Goal: Task Accomplishment & Management: Manage account settings

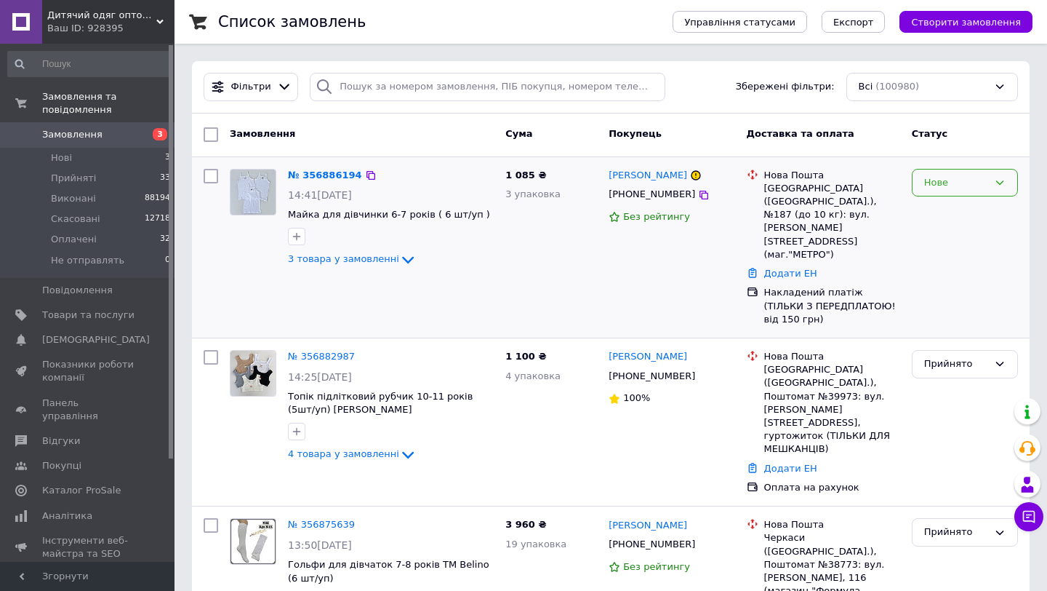
click at [948, 184] on div "Нове" at bounding box center [956, 182] width 64 height 15
click at [945, 215] on li "Прийнято" at bounding box center [965, 212] width 105 height 27
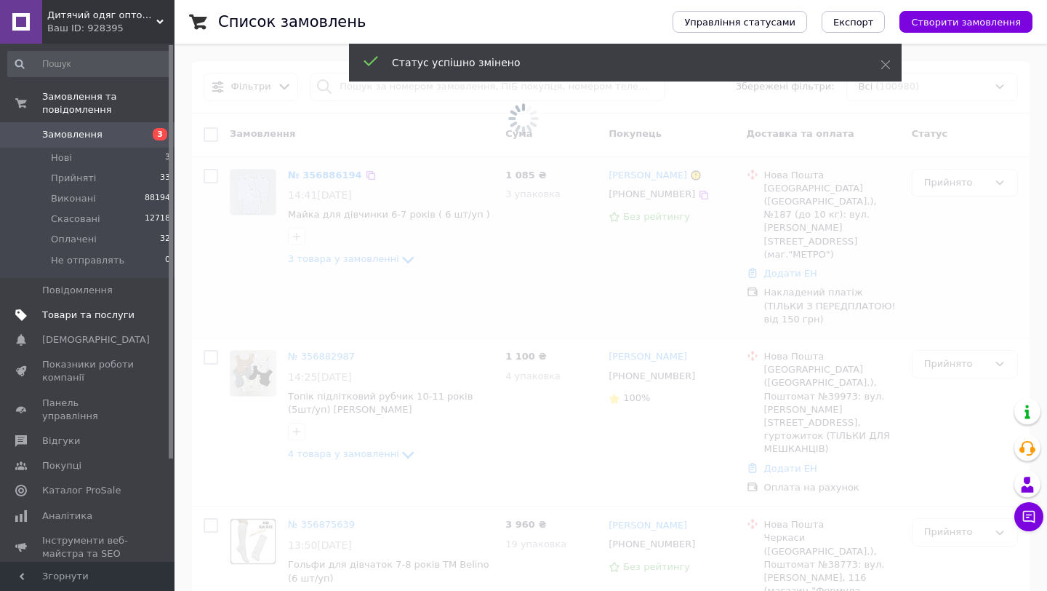
click at [107, 316] on span "Товари та послуги" at bounding box center [88, 314] width 92 height 13
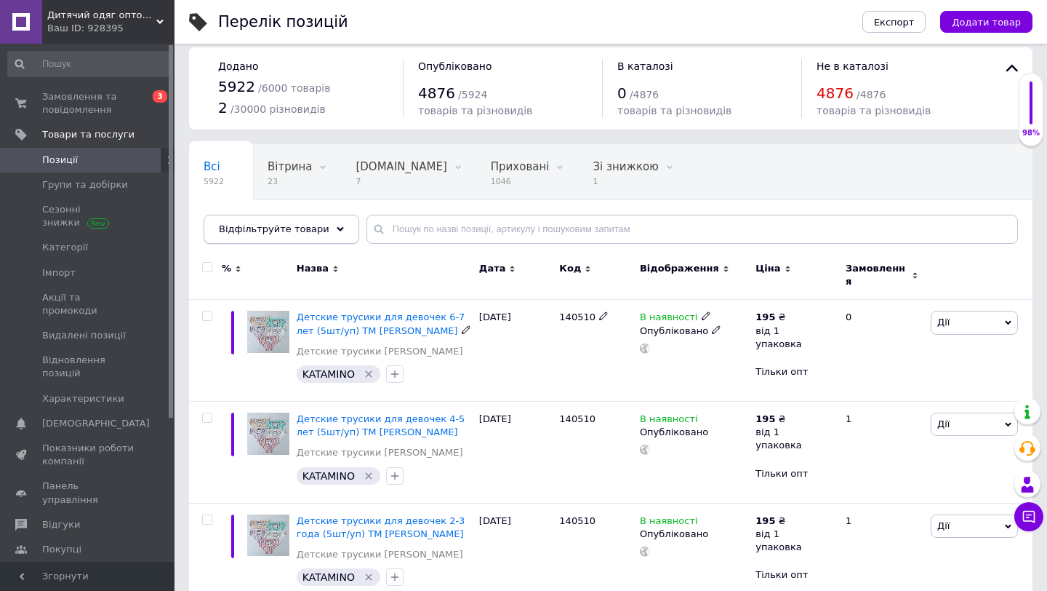
scroll to position [12, 0]
click at [316, 235] on div "Відфільтруйте товари" at bounding box center [282, 228] width 156 height 29
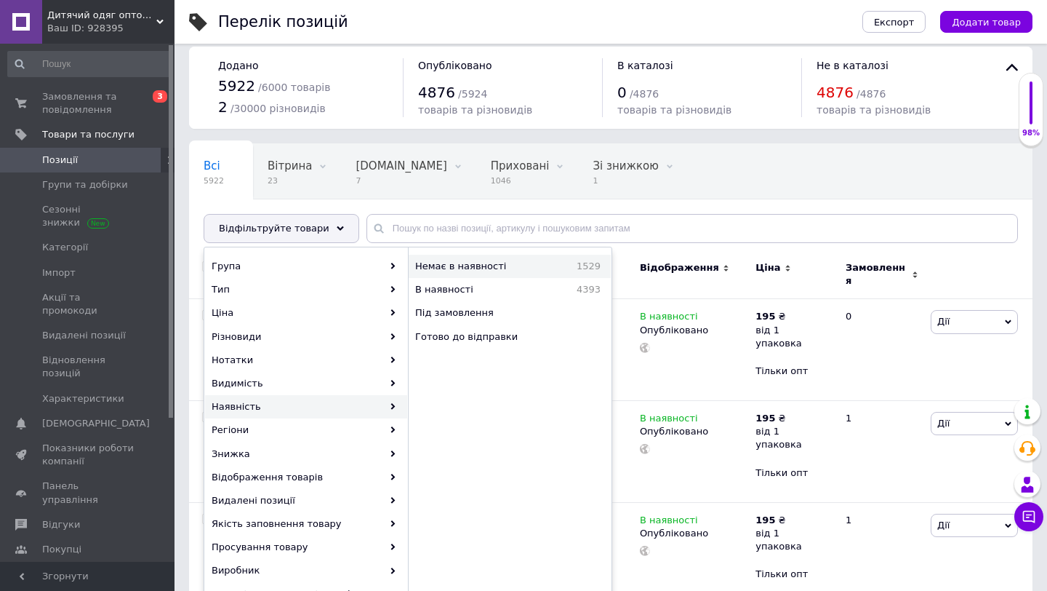
click at [461, 268] on span "Немає в наявності" at bounding box center [484, 266] width 138 height 13
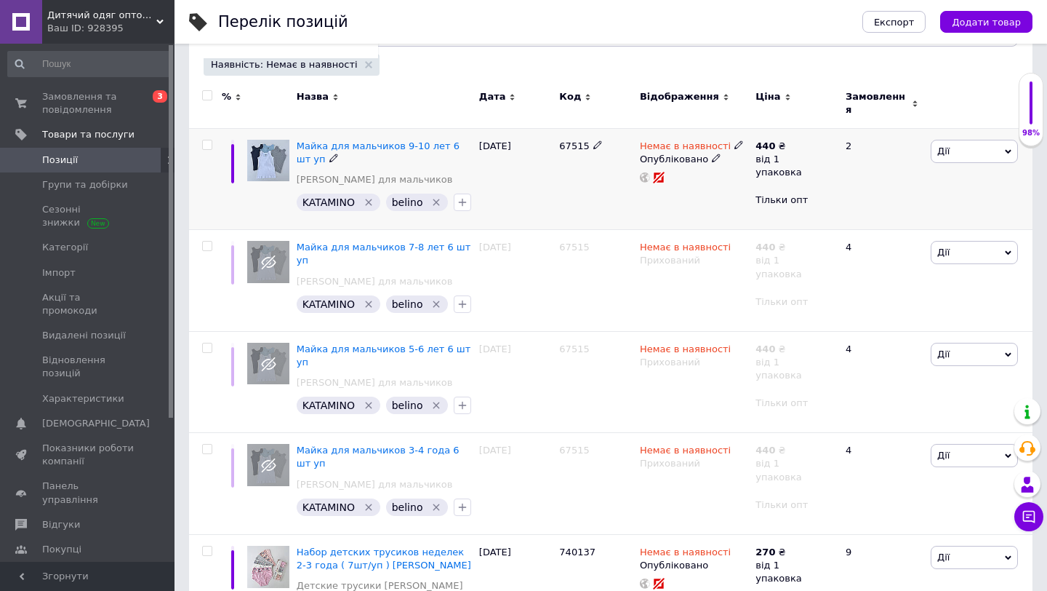
scroll to position [191, 0]
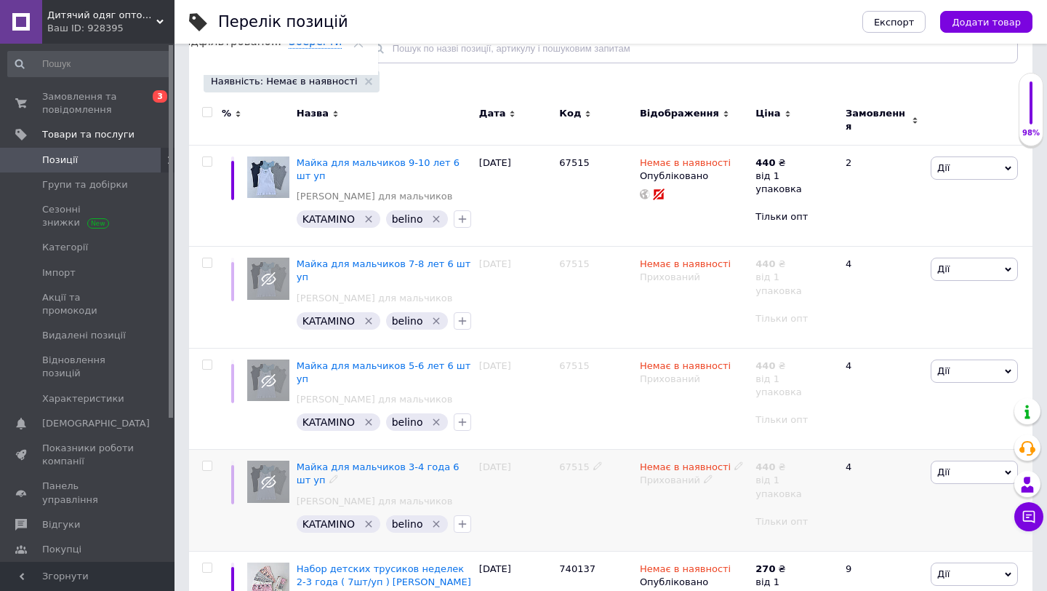
click at [705, 475] on use at bounding box center [708, 479] width 8 height 8
click at [705, 498] on li "Опубліковано" at bounding box center [690, 508] width 113 height 20
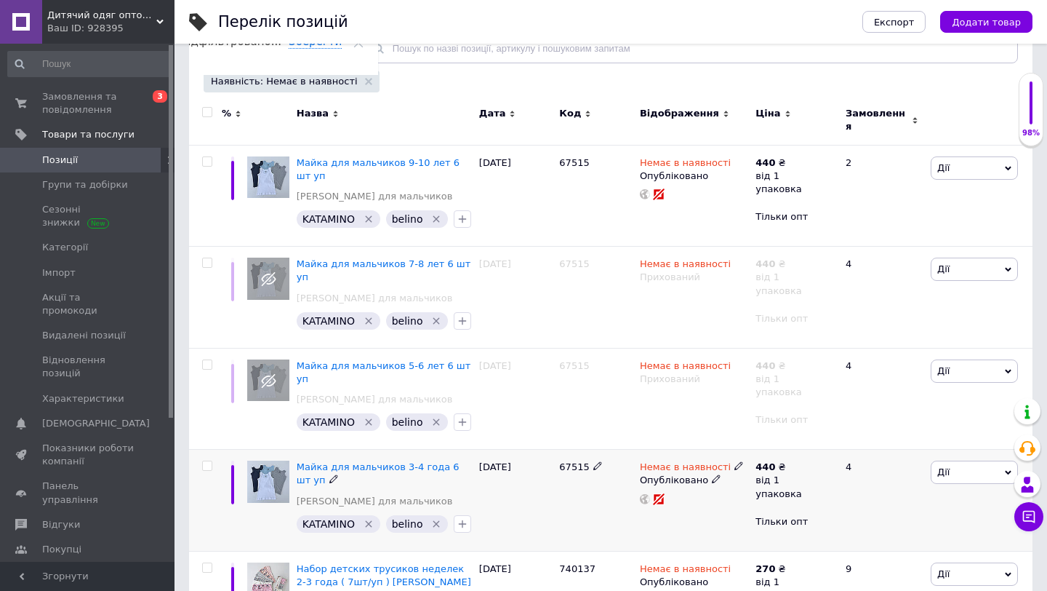
click at [737, 461] on icon at bounding box center [739, 465] width 9 height 9
click at [777, 468] on li "В наявності" at bounding box center [821, 478] width 138 height 20
click at [705, 373] on icon at bounding box center [708, 377] width 9 height 9
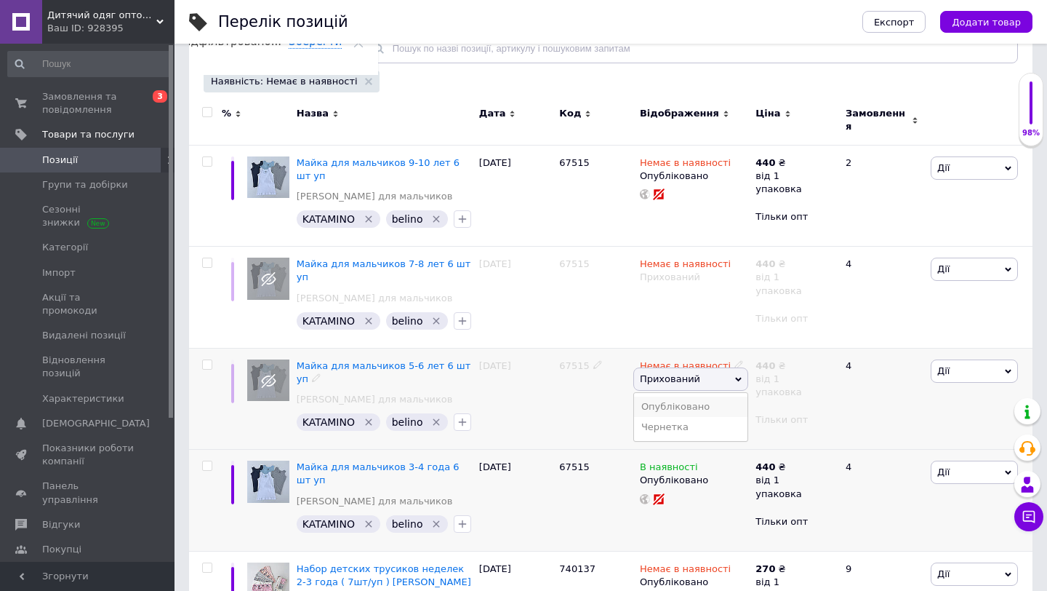
click at [699, 396] on li "Опубліковано" at bounding box center [690, 406] width 113 height 20
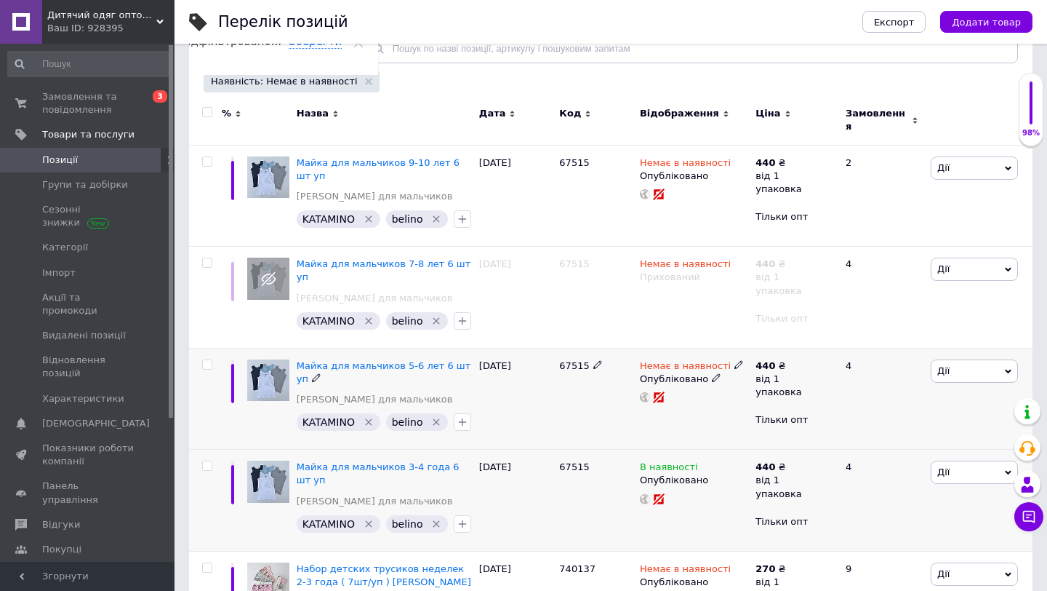
click at [735, 360] on icon at bounding box center [739, 364] width 9 height 9
click at [765, 366] on li "В наявності" at bounding box center [821, 376] width 138 height 20
click at [711, 290] on div "Немає в наявності Прихований" at bounding box center [694, 298] width 116 height 102
click at [704, 271] on icon at bounding box center [708, 275] width 9 height 9
click at [708, 295] on li "Опубліковано" at bounding box center [690, 305] width 113 height 20
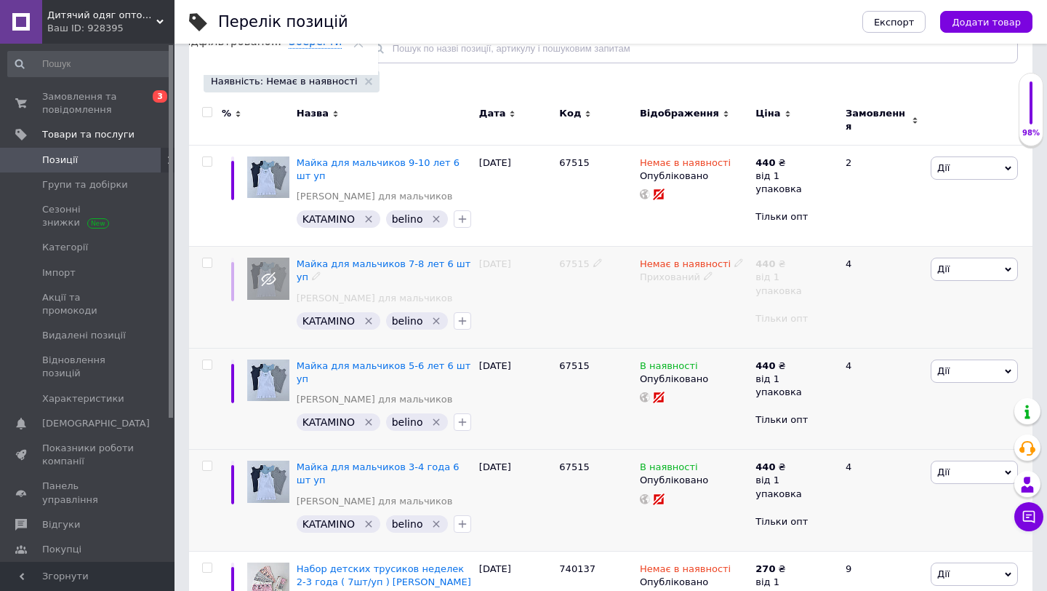
click at [634, 306] on div "67515" at bounding box center [596, 298] width 81 height 102
click at [735, 259] on use at bounding box center [739, 263] width 8 height 8
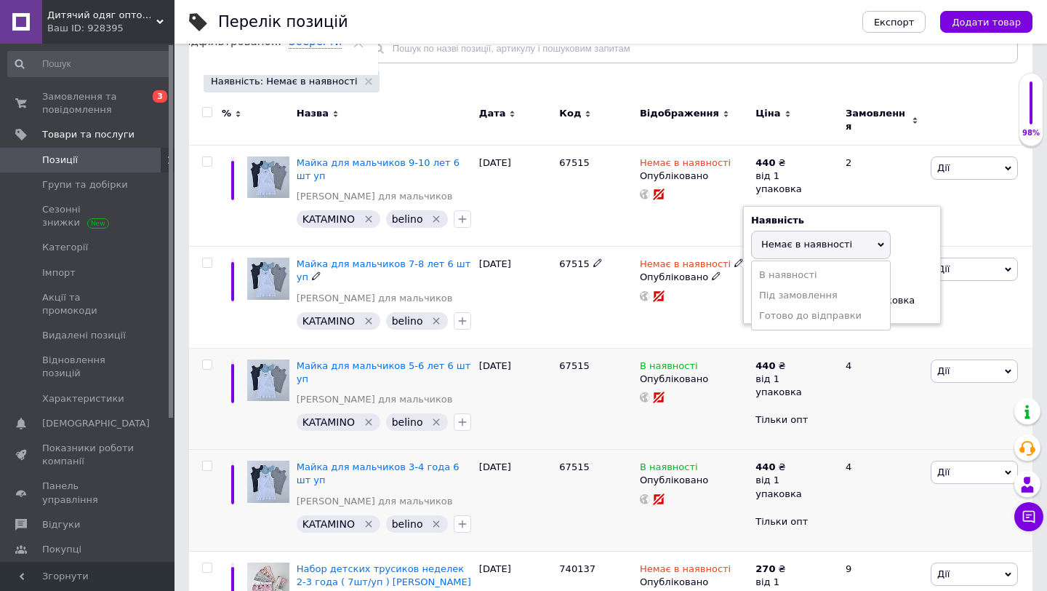
click at [772, 265] on li "В наявності" at bounding box center [821, 275] width 138 height 20
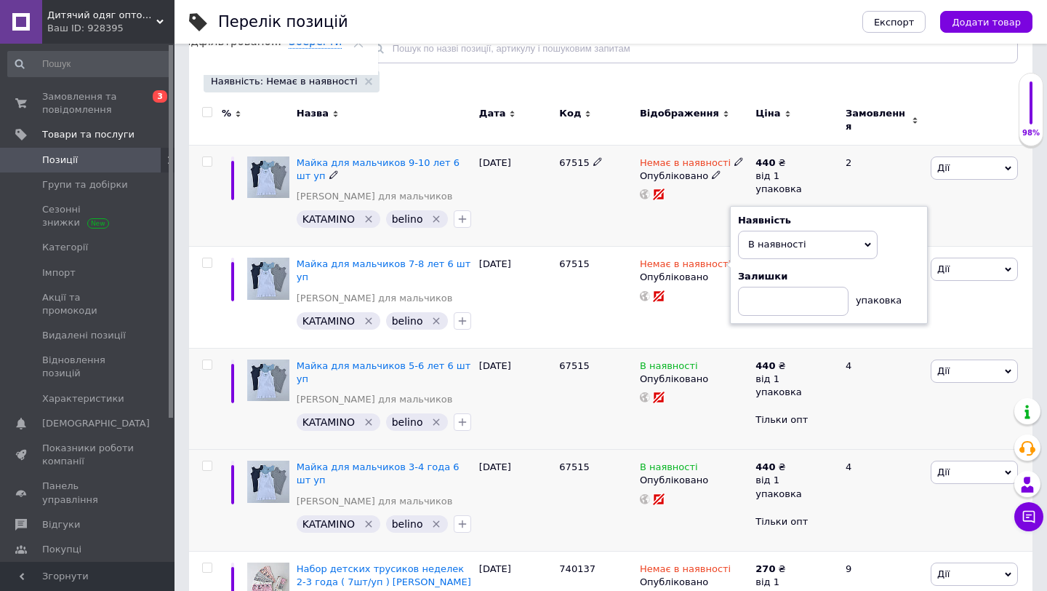
click at [695, 209] on div "Немає в наявності Опубліковано" at bounding box center [694, 196] width 116 height 102
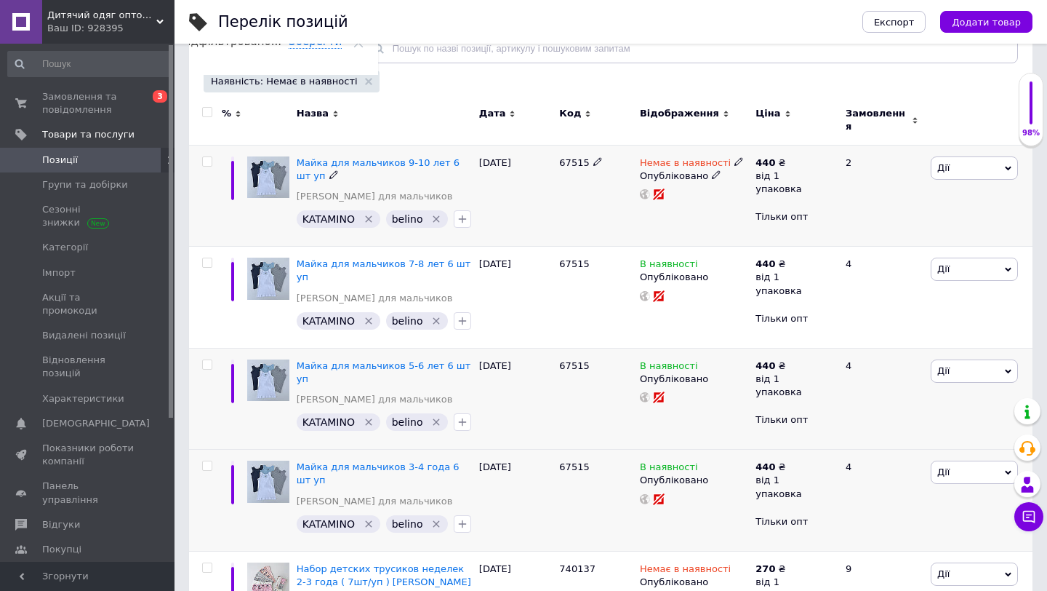
click at [735, 157] on use at bounding box center [739, 161] width 8 height 8
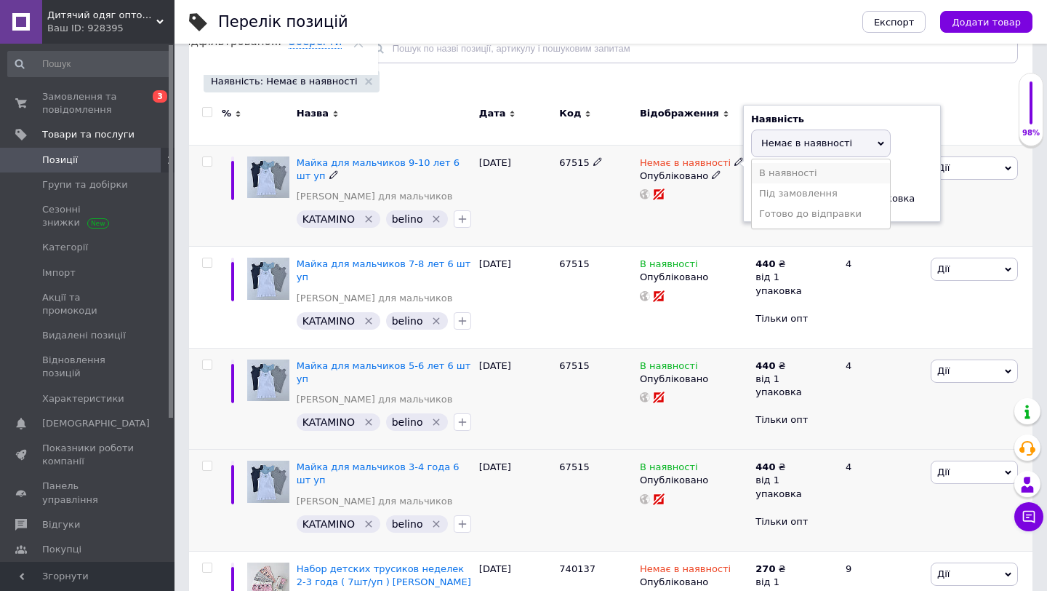
click at [776, 163] on li "В наявності" at bounding box center [821, 173] width 138 height 20
click at [693, 202] on div "Немає в наявності Наявність В наявності Немає в наявності Під замовлення Готово…" at bounding box center [694, 196] width 116 height 102
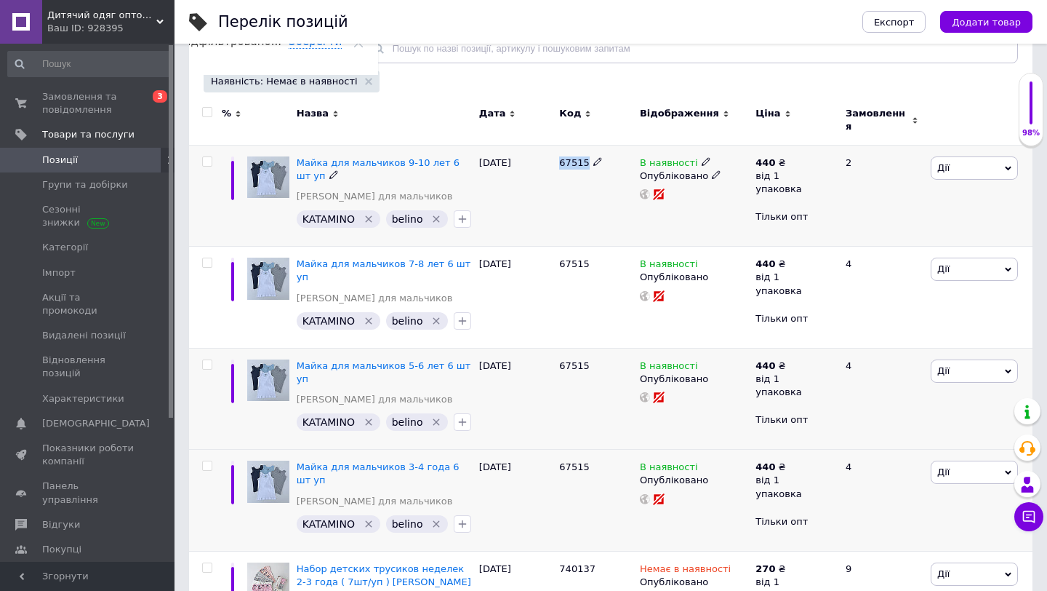
copy span "67515"
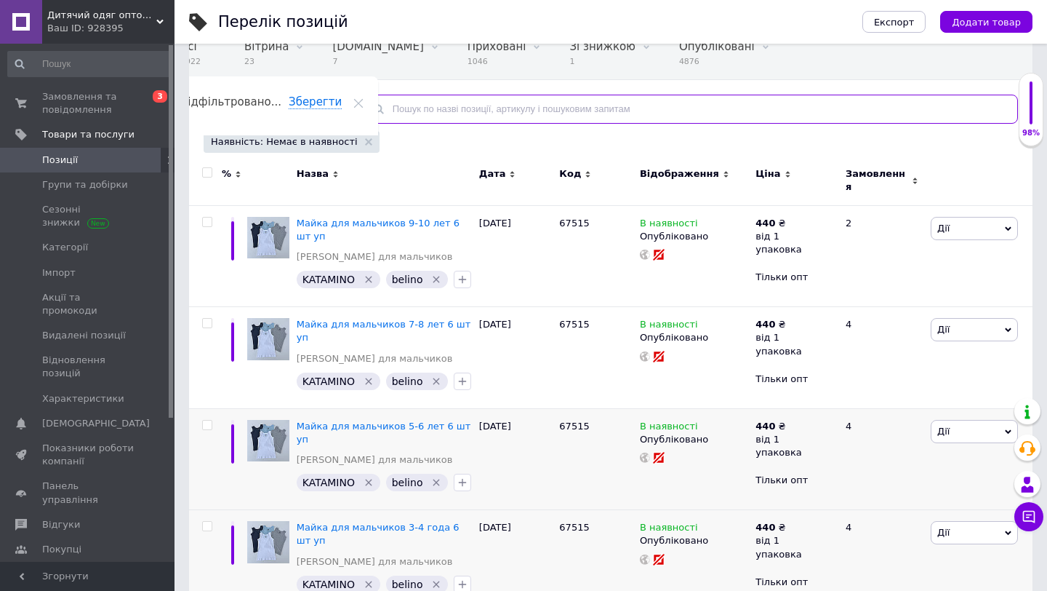
paste input "67515"
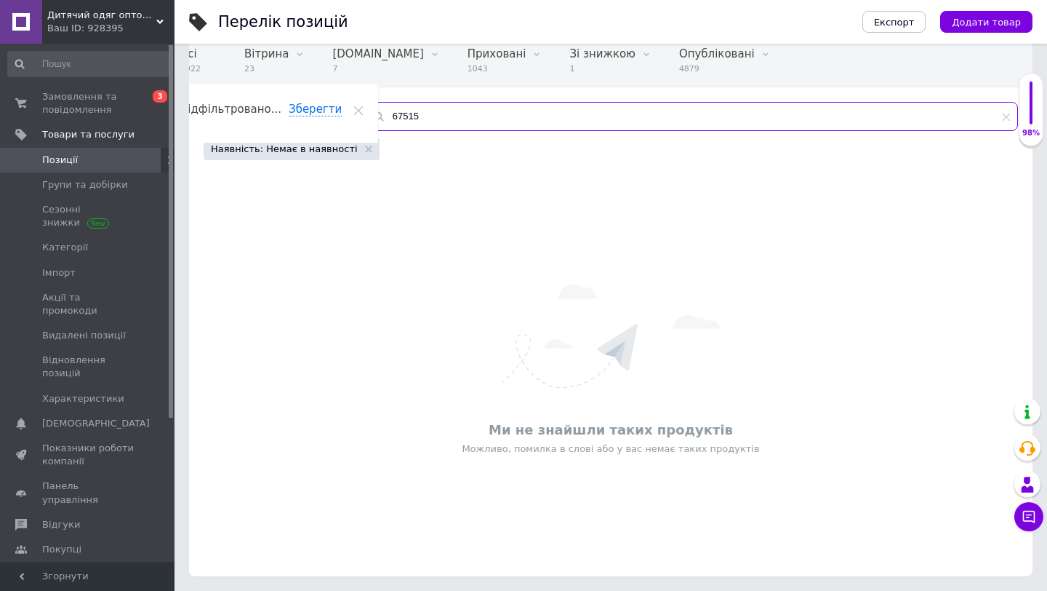
scroll to position [124, 0]
type input "67515"
click at [365, 150] on icon at bounding box center [368, 148] width 7 height 7
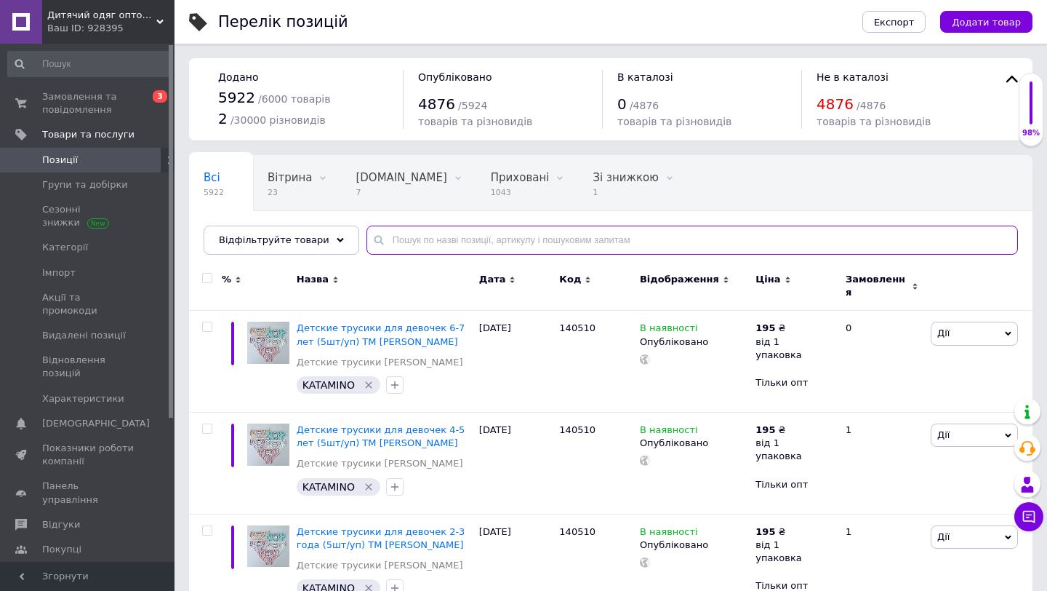
paste input "67515"
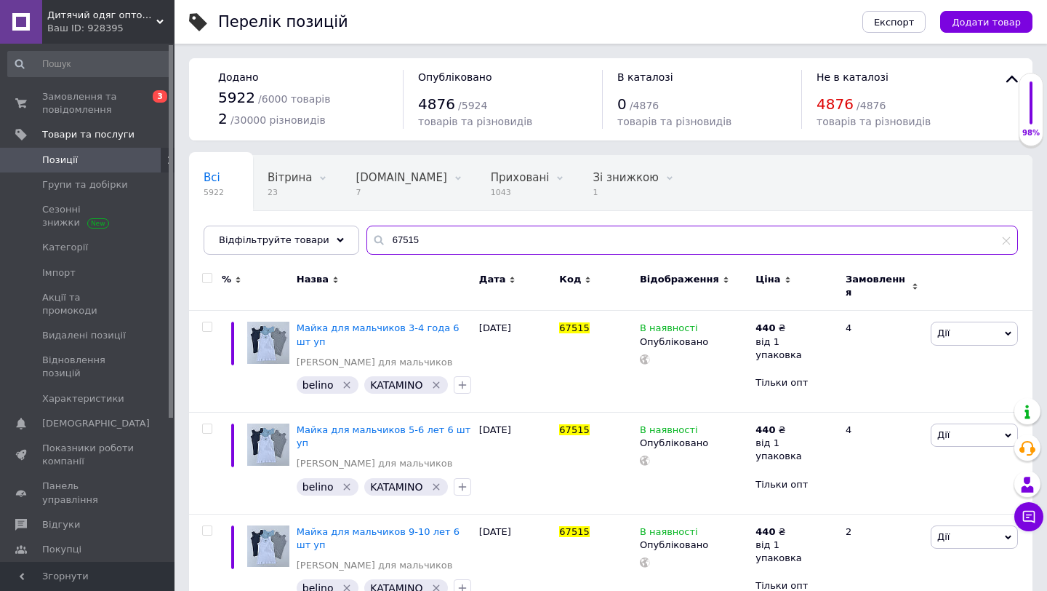
type input "67515"
click at [208, 279] on input "checkbox" at bounding box center [206, 277] width 9 height 9
checkbox input "true"
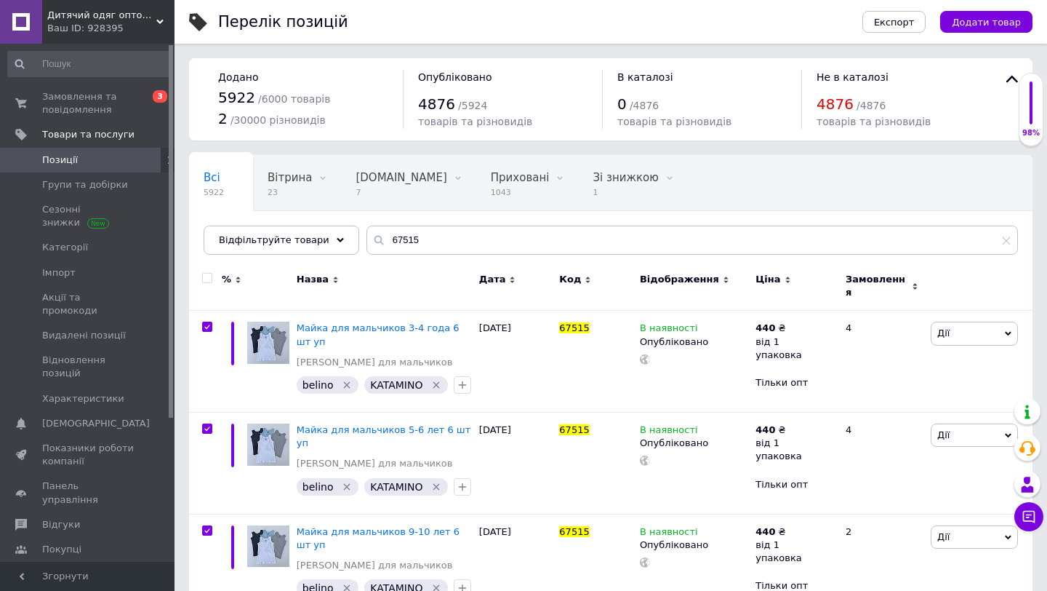
checkbox input "true"
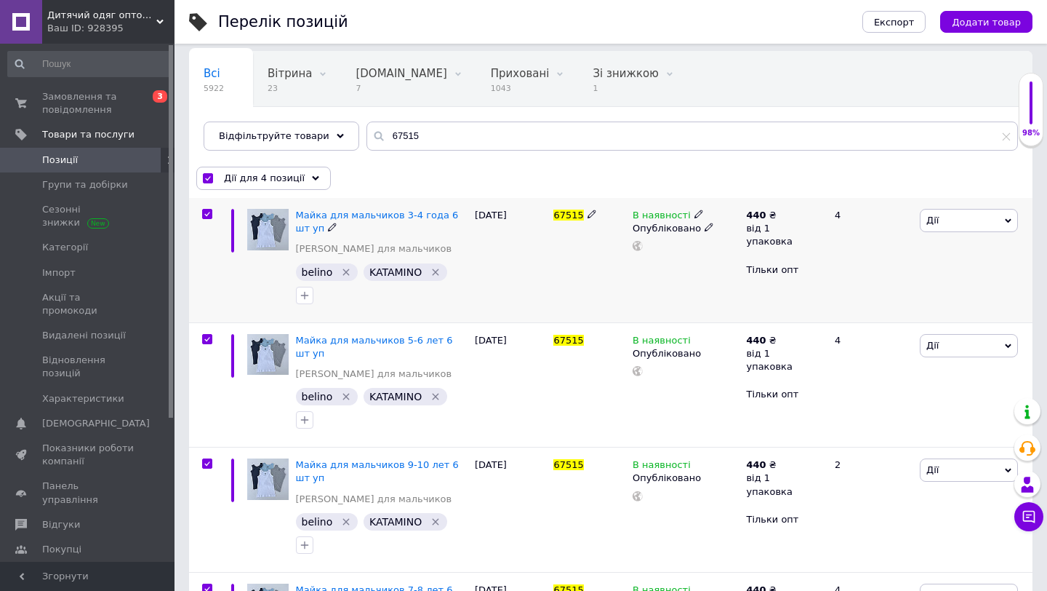
scroll to position [131, 0]
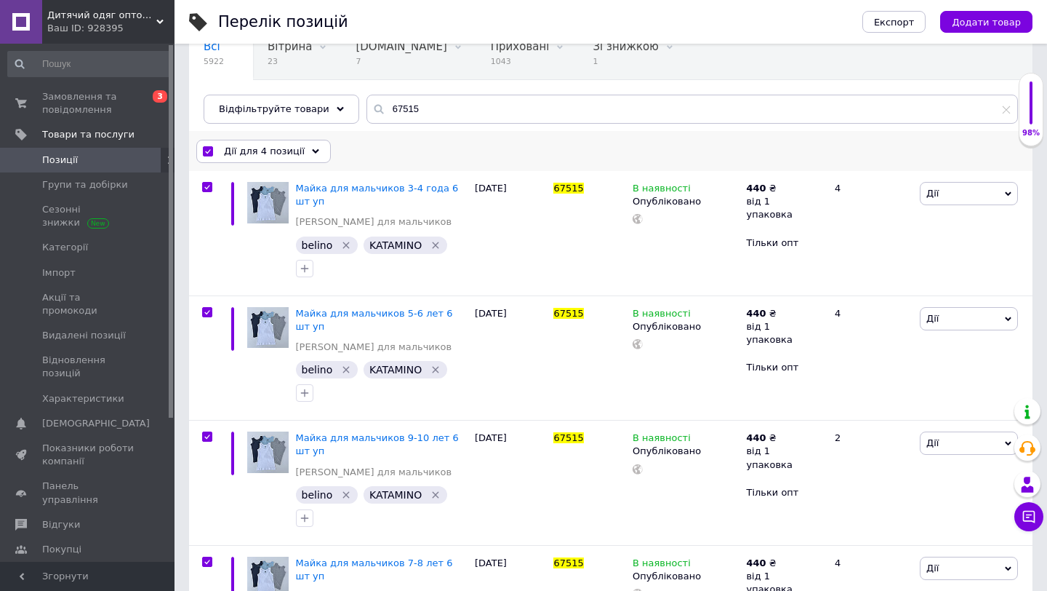
click at [312, 150] on icon at bounding box center [315, 151] width 7 height 7
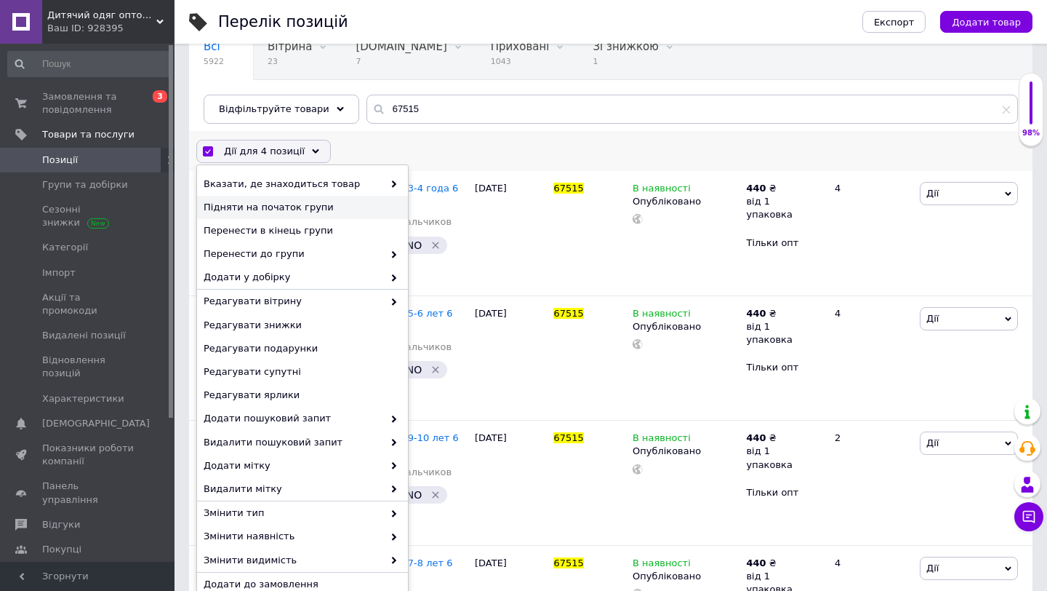
click at [307, 204] on span "Підняти на початок групи" at bounding box center [301, 207] width 194 height 13
checkbox input "false"
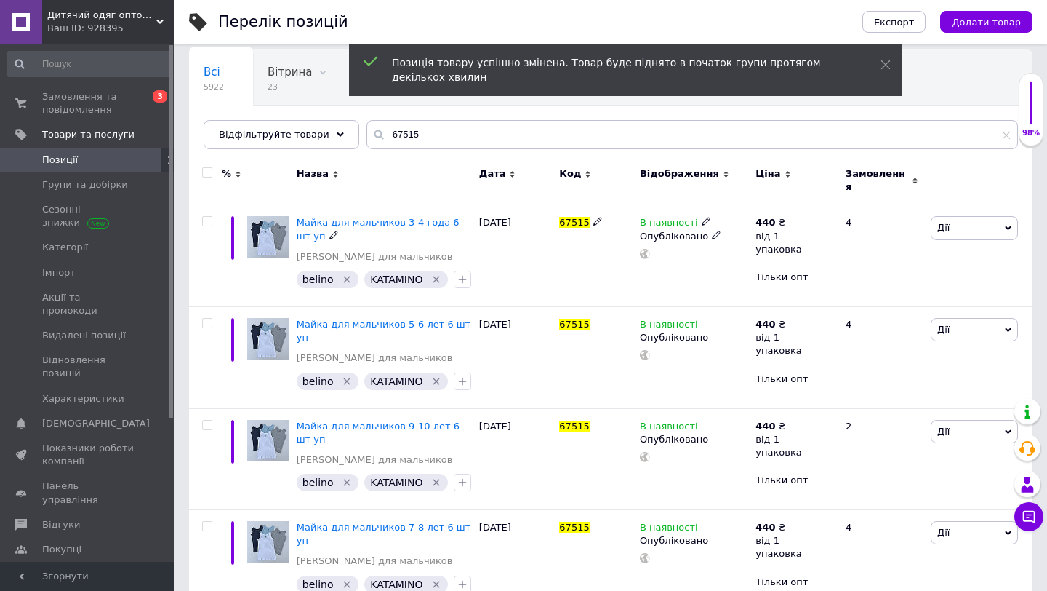
scroll to position [105, 0]
click at [207, 173] on input "checkbox" at bounding box center [206, 173] width 9 height 9
checkbox input "true"
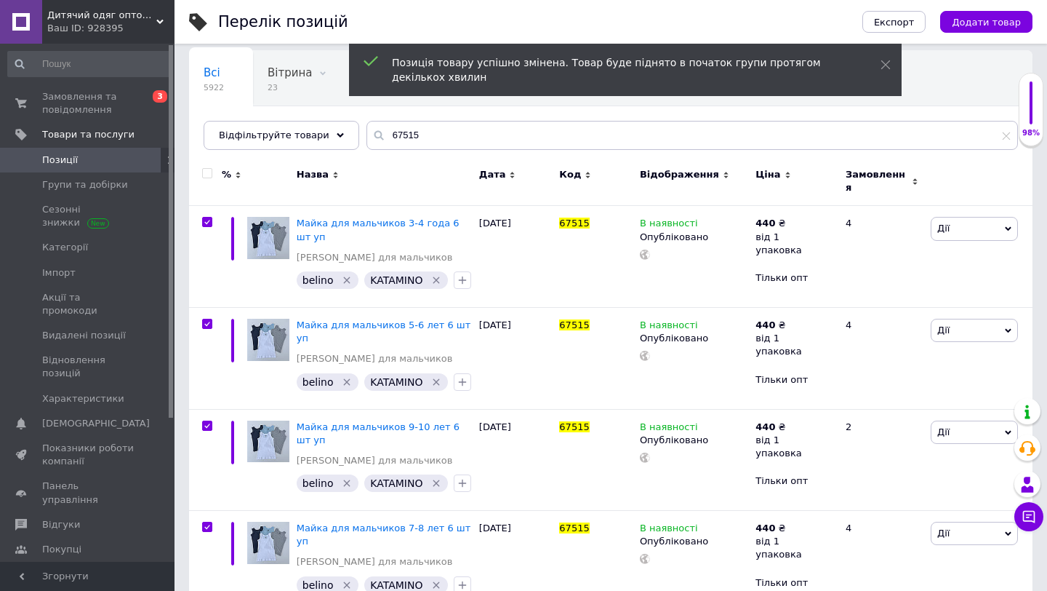
checkbox input "true"
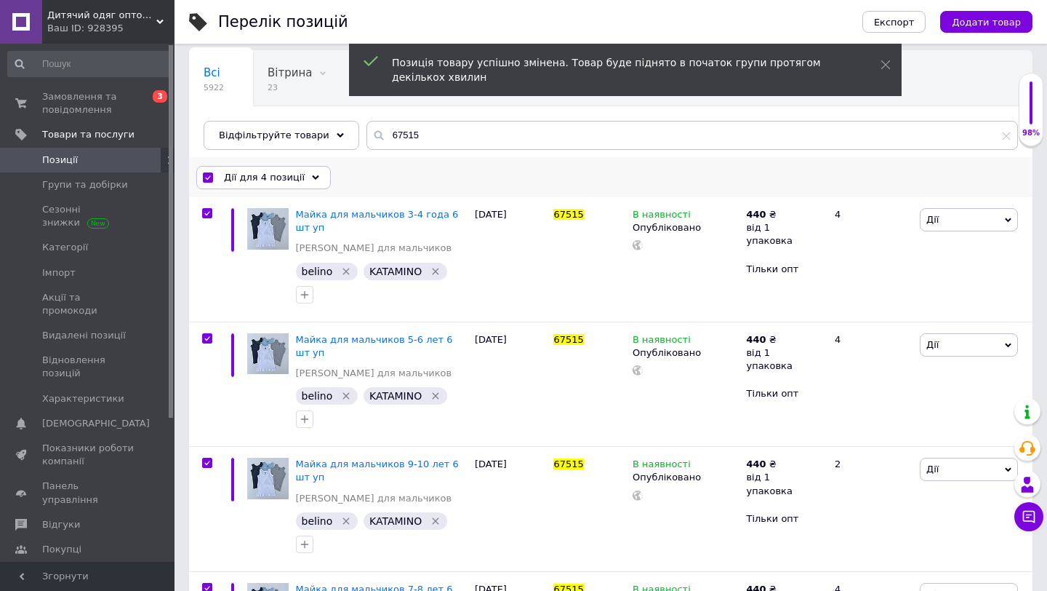
click at [265, 174] on span "Дії для 4 позиції" at bounding box center [264, 177] width 81 height 13
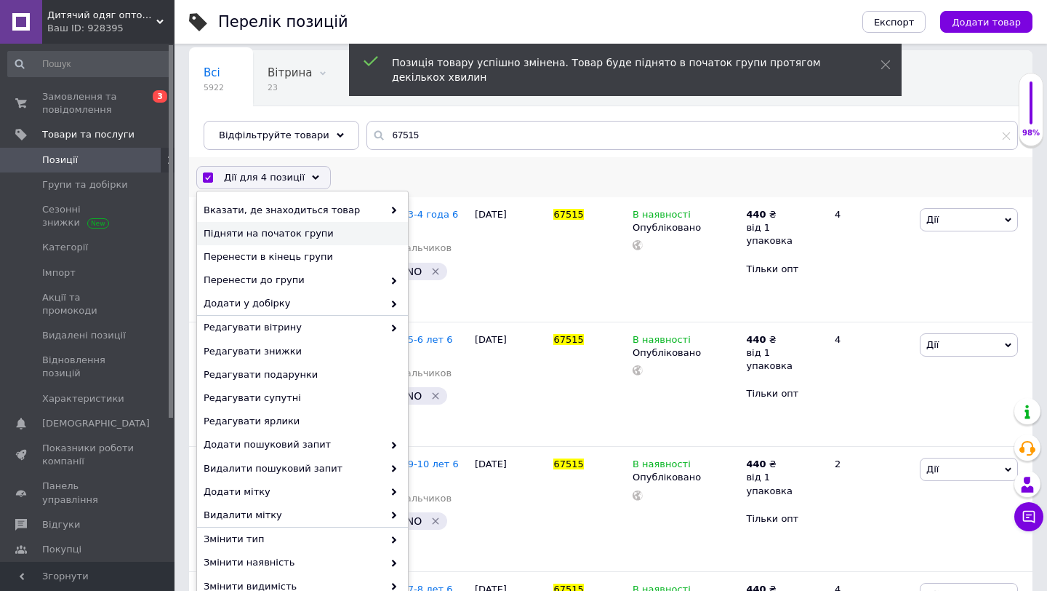
click at [313, 229] on span "Підняти на початок групи" at bounding box center [301, 233] width 194 height 13
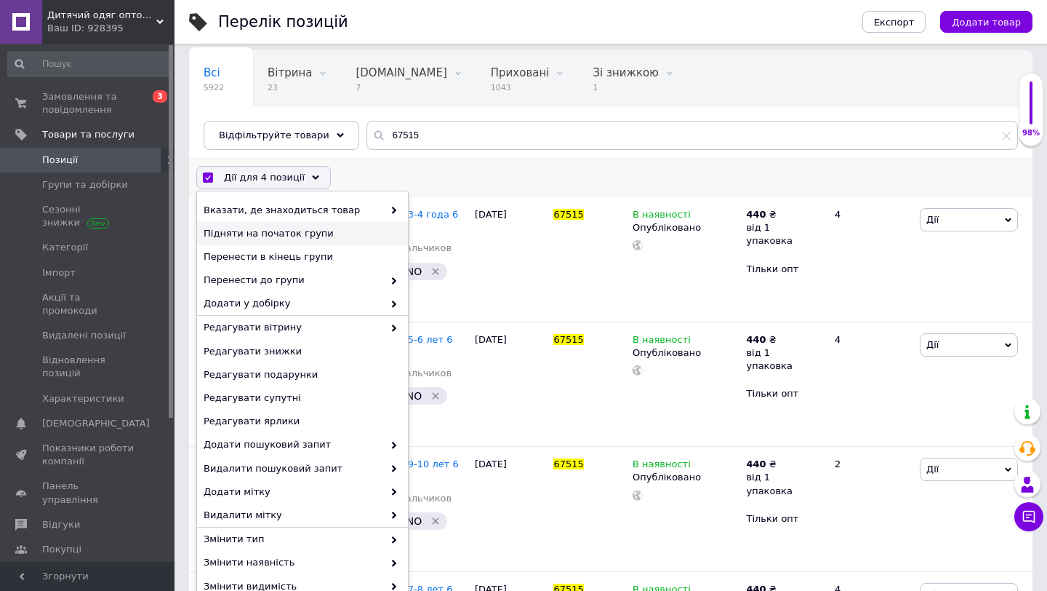
checkbox input "false"
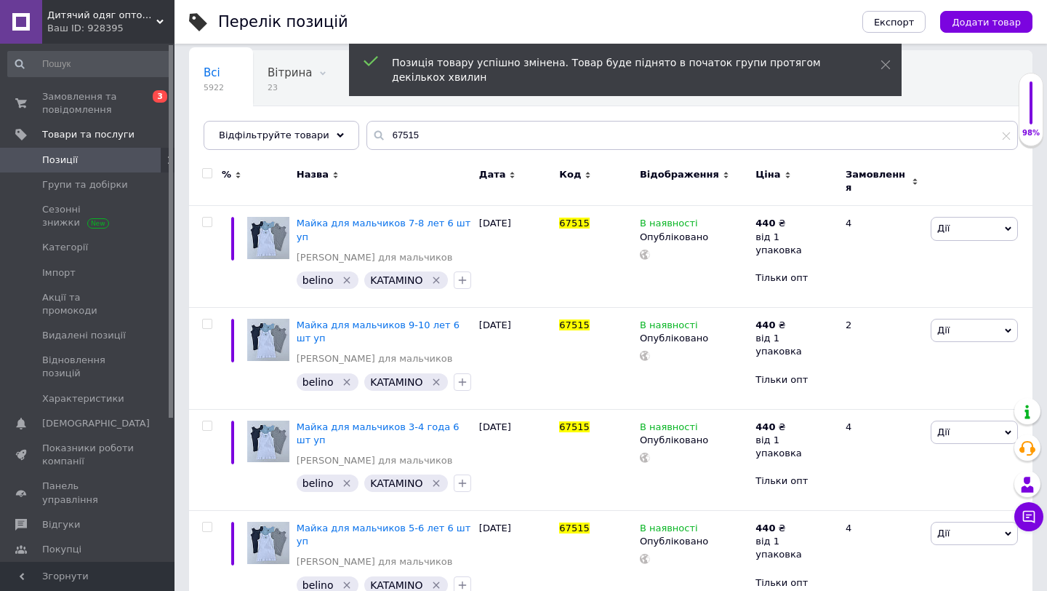
click at [105, 160] on span "Позиції" at bounding box center [88, 159] width 92 height 13
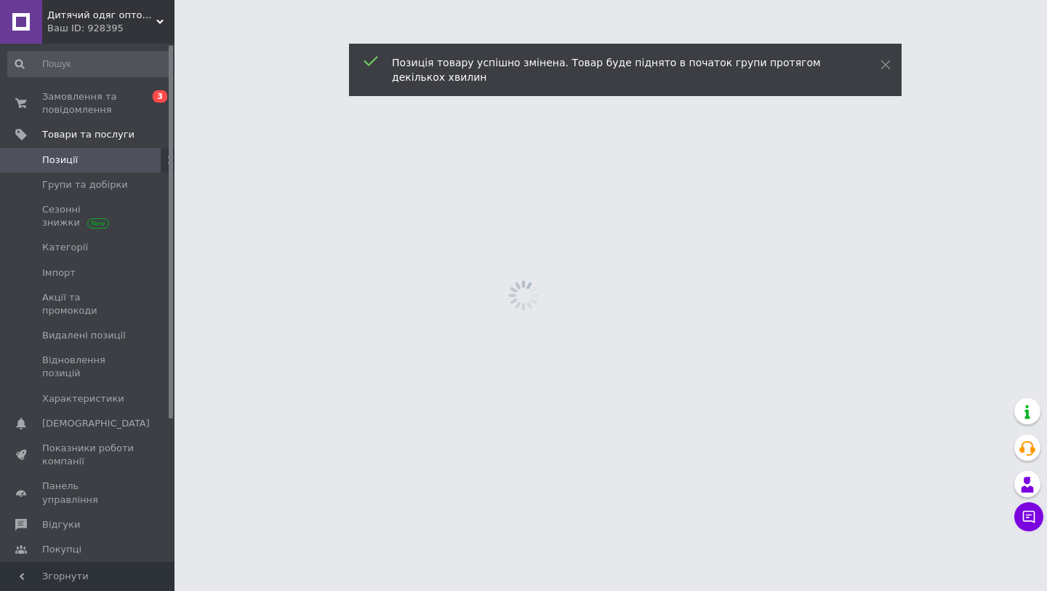
scroll to position [1, 0]
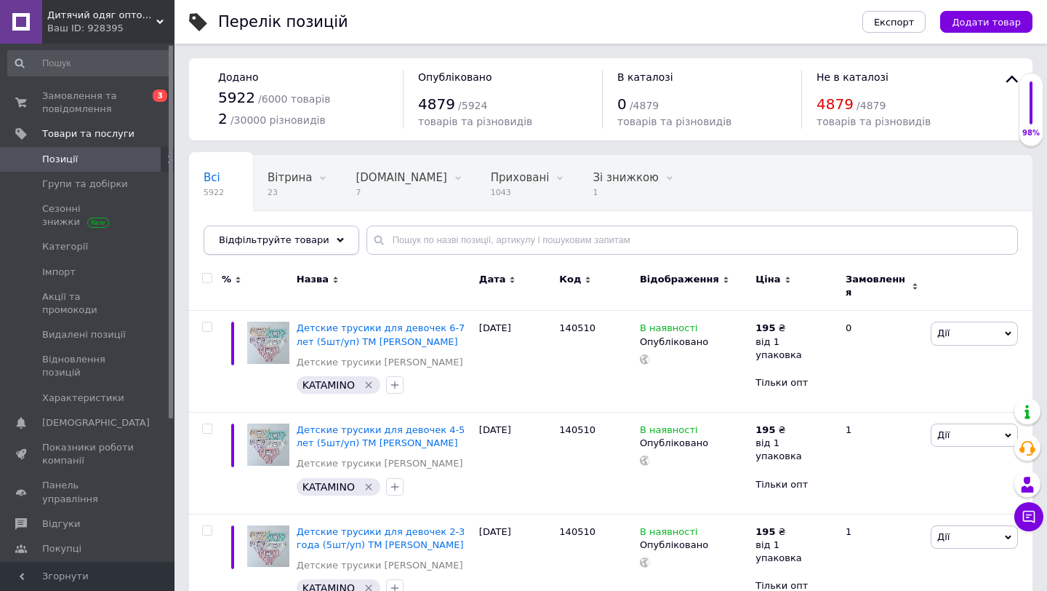
click at [328, 244] on div "Відфільтруйте товари" at bounding box center [282, 239] width 156 height 29
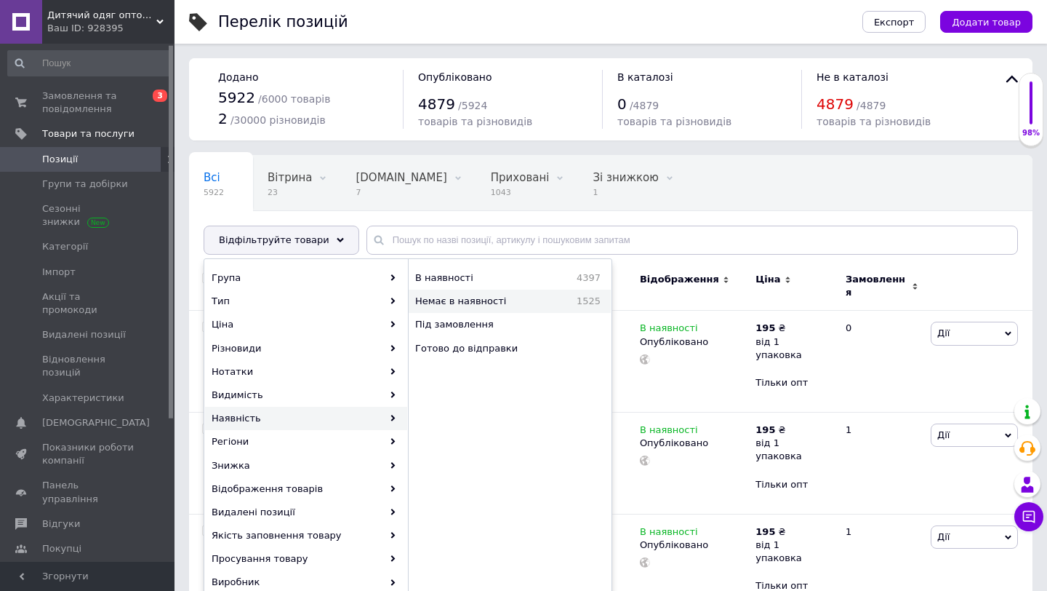
click at [474, 303] on span "Немає в наявності" at bounding box center [484, 301] width 138 height 13
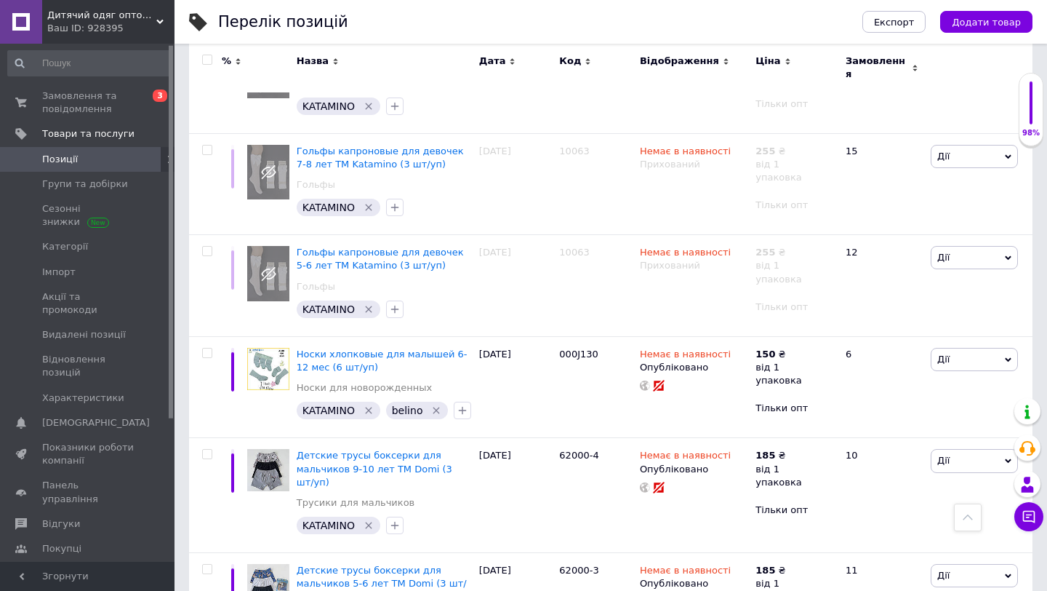
scroll to position [2234, 0]
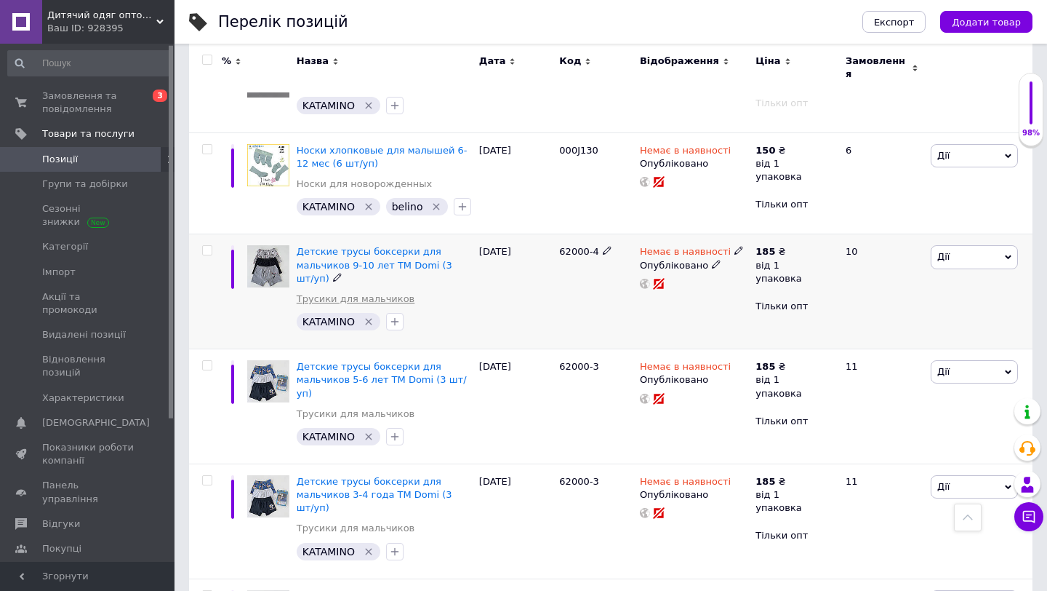
click at [377, 292] on link "Трусики для мальчиков" at bounding box center [356, 298] width 119 height 13
